Goal: Information Seeking & Learning: Check status

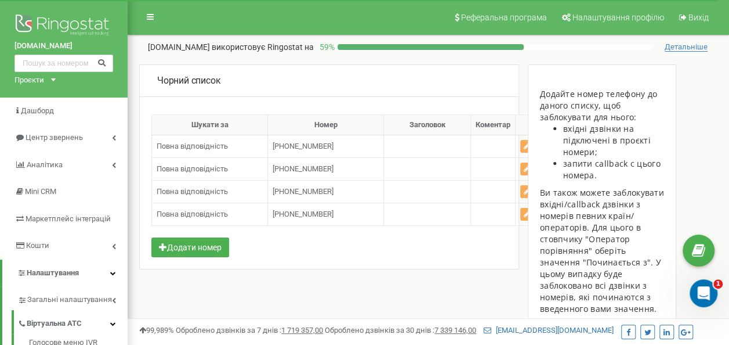
click at [53, 78] on icon at bounding box center [53, 79] width 5 height 3
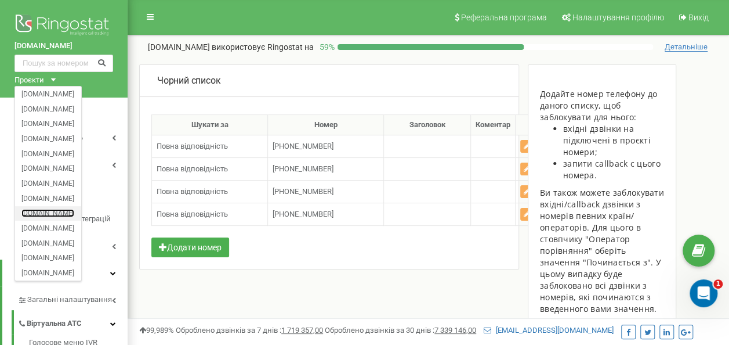
click at [36, 210] on link "[DOMAIN_NAME]" at bounding box center [47, 213] width 53 height 6
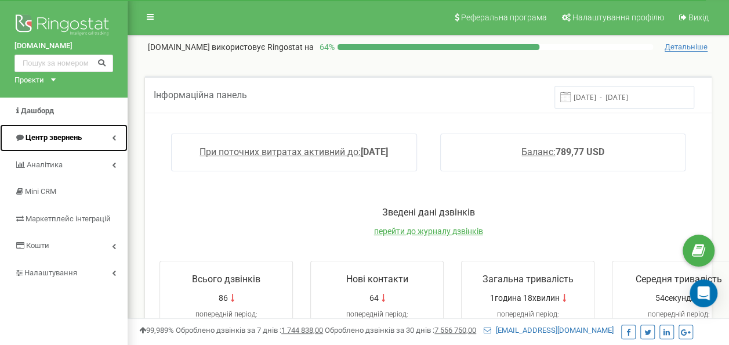
click at [60, 133] on span "Центр звернень" at bounding box center [54, 137] width 56 height 9
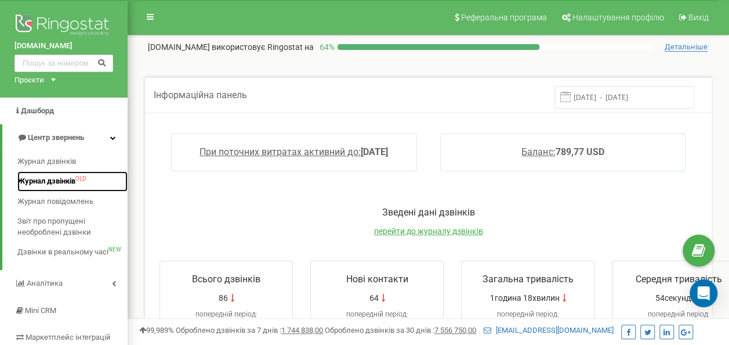
click at [56, 178] on span "Журнал дзвінків" at bounding box center [46, 181] width 58 height 11
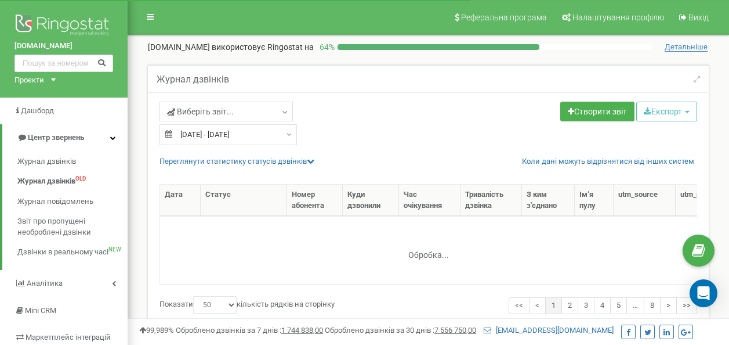
select select "50"
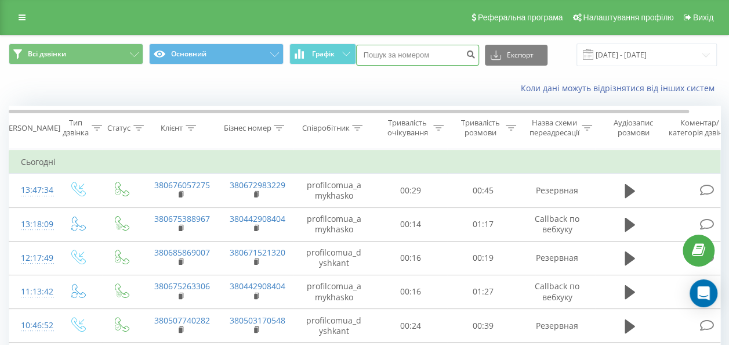
click at [403, 55] on input at bounding box center [417, 55] width 123 height 21
paste input "380686820798"
type input "380686820798"
click at [467, 53] on icon "submit" at bounding box center [472, 52] width 10 height 7
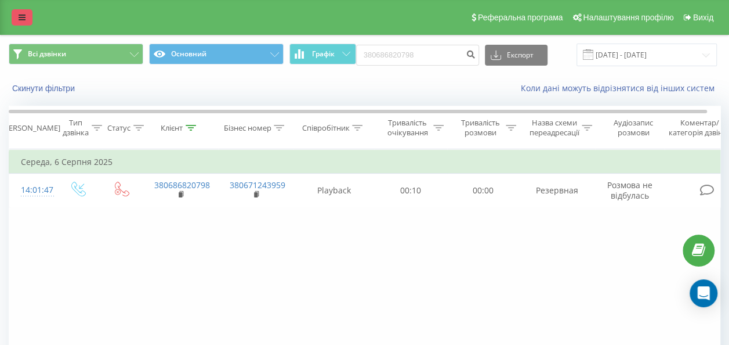
click at [17, 17] on link at bounding box center [22, 17] width 21 height 16
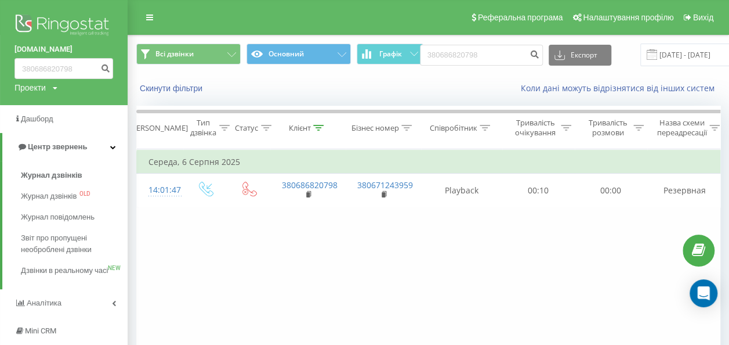
click at [57, 88] on icon at bounding box center [55, 88] width 5 height 7
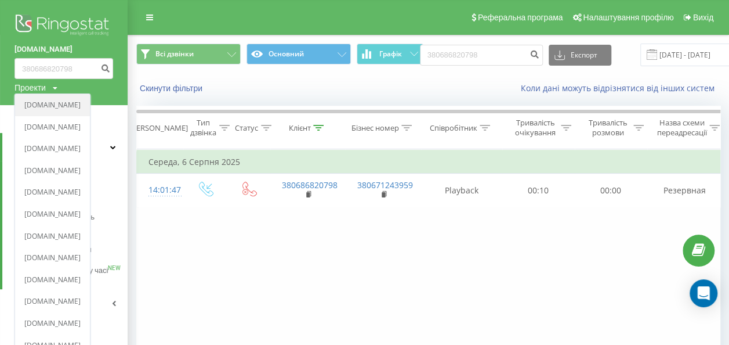
click at [52, 104] on link "[DOMAIN_NAME]" at bounding box center [52, 104] width 56 height 9
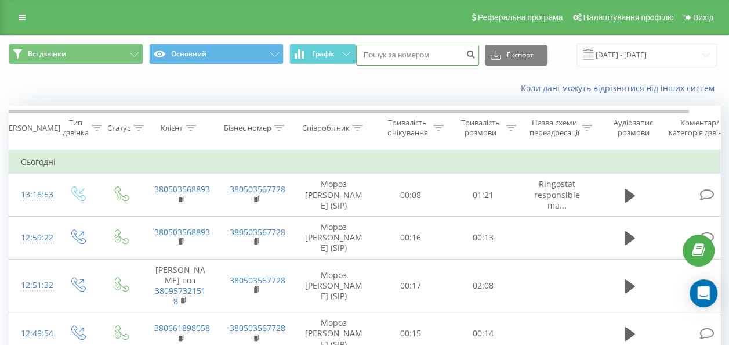
click at [395, 54] on input at bounding box center [417, 55] width 123 height 21
paste input "380686820798"
type input "380686820798"
click at [468, 54] on icon "submit" at bounding box center [472, 52] width 10 height 7
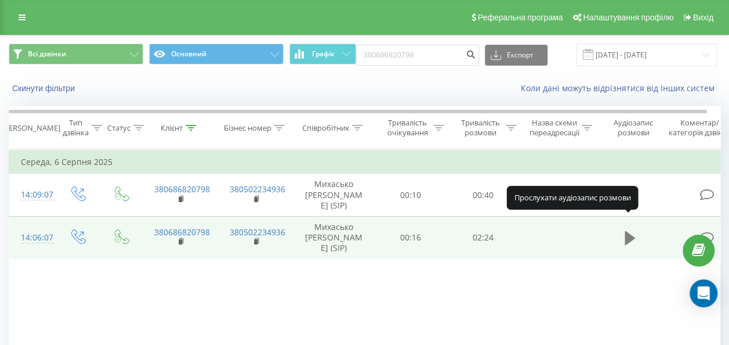
click at [629, 231] on icon at bounding box center [630, 238] width 10 height 14
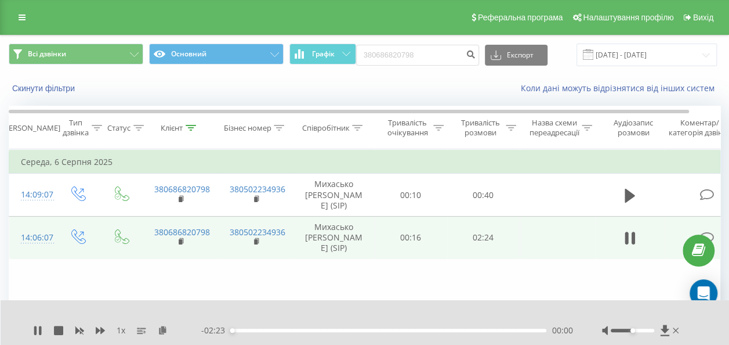
click at [236, 330] on div "00:00" at bounding box center [389, 329] width 316 height 3
click at [248, 330] on div "00:03" at bounding box center [389, 329] width 316 height 3
click at [278, 331] on div "00:21" at bounding box center [389, 329] width 316 height 3
click at [292, 331] on div "00:22" at bounding box center [389, 329] width 316 height 3
click at [305, 331] on div "00:28" at bounding box center [389, 329] width 316 height 3
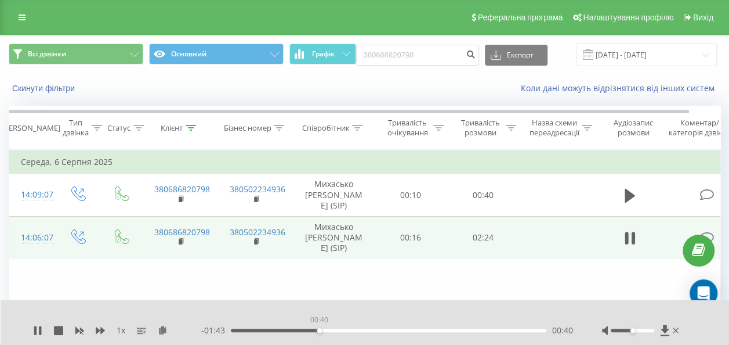
click at [319, 331] on div "00:40" at bounding box center [389, 329] width 316 height 3
click at [348, 330] on div "00:53" at bounding box center [389, 329] width 316 height 3
click at [366, 330] on div "00:54" at bounding box center [389, 329] width 316 height 3
click at [381, 331] on div "01:08" at bounding box center [389, 329] width 316 height 3
click at [396, 331] on div "01:15" at bounding box center [389, 329] width 316 height 3
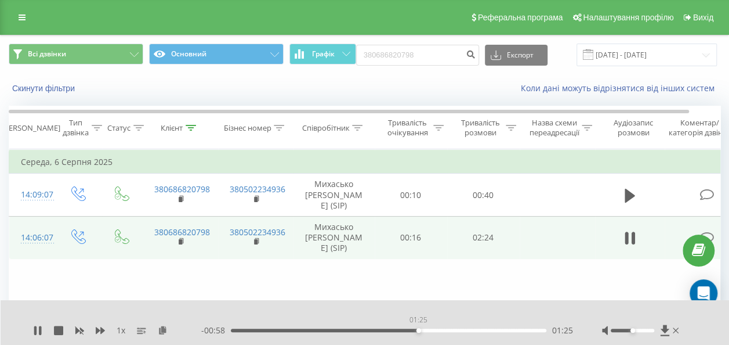
click at [418, 329] on div "01:25" at bounding box center [389, 329] width 316 height 3
click at [429, 328] on div "01:30" at bounding box center [389, 329] width 316 height 3
click at [460, 329] on div "01:33" at bounding box center [389, 329] width 316 height 3
click at [489, 329] on div "01:57" at bounding box center [389, 329] width 316 height 3
click at [503, 330] on div "01:59" at bounding box center [389, 329] width 316 height 3
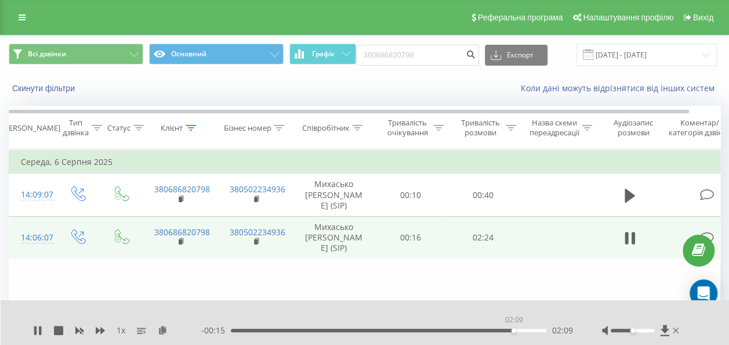
click at [514, 330] on div "02:09" at bounding box center [389, 329] width 316 height 3
click at [522, 330] on div "02:10" at bounding box center [389, 329] width 316 height 3
click at [537, 330] on div "02:13" at bounding box center [389, 329] width 316 height 3
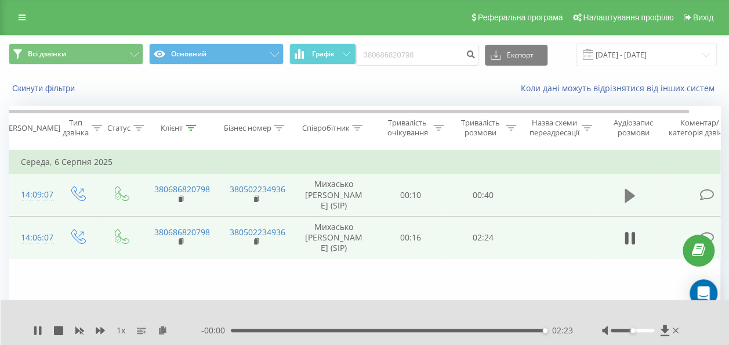
click at [631, 190] on icon at bounding box center [630, 195] width 10 height 14
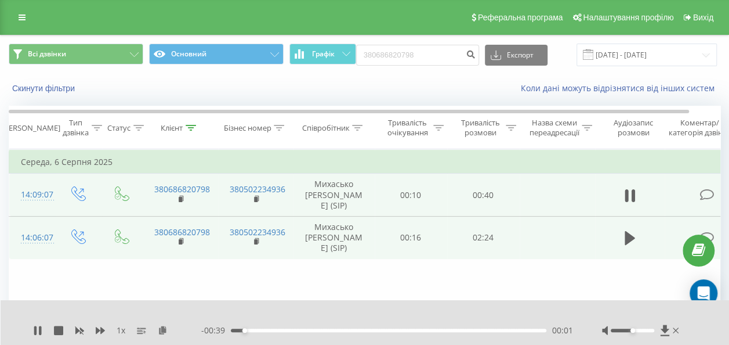
click at [261, 328] on div "- 00:39 00:01 00:01" at bounding box center [387, 330] width 372 height 12
click at [263, 330] on div "00:04" at bounding box center [389, 329] width 316 height 3
click at [298, 330] on div "00:04" at bounding box center [389, 329] width 316 height 3
click at [346, 330] on div "00:15" at bounding box center [389, 329] width 316 height 3
click at [435, 328] on div "00:22" at bounding box center [389, 329] width 316 height 3
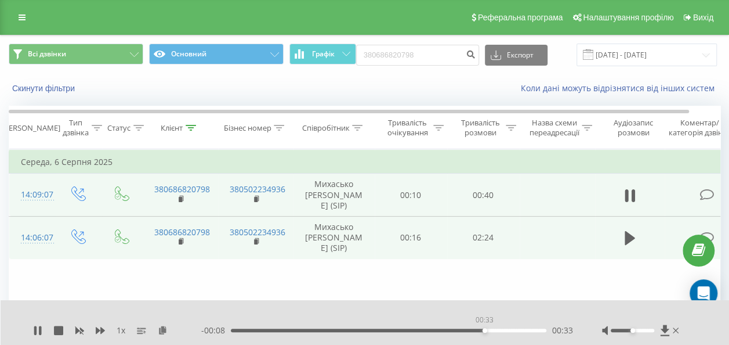
click at [485, 328] on div "00:33" at bounding box center [389, 329] width 316 height 3
click at [521, 328] on div "00:33" at bounding box center [389, 329] width 316 height 3
click at [537, 328] on div "00:38" at bounding box center [389, 329] width 316 height 3
